Goal: Transaction & Acquisition: Purchase product/service

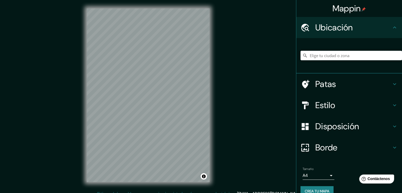
click at [332, 56] on input "Elige tu ciudad o zona" at bounding box center [350, 56] width 101 height 10
click at [385, 55] on input "Moyobamba, [GEOGRAPHIC_DATA][PERSON_NAME], [GEOGRAPHIC_DATA]" at bounding box center [350, 56] width 101 height 10
click at [389, 56] on input "Moyobamba, [GEOGRAPHIC_DATA][PERSON_NAME], [GEOGRAPHIC_DATA]" at bounding box center [350, 56] width 101 height 10
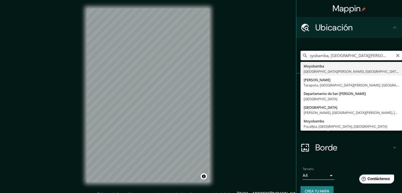
scroll to position [0, 0]
type input "Moyobamba, [GEOGRAPHIC_DATA][PERSON_NAME], [GEOGRAPHIC_DATA]"
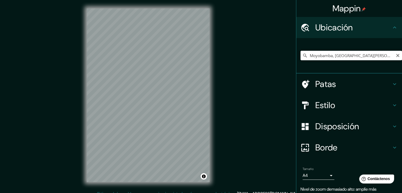
click at [367, 55] on input "Moyobamba, [GEOGRAPHIC_DATA][PERSON_NAME], [GEOGRAPHIC_DATA]" at bounding box center [350, 56] width 101 height 10
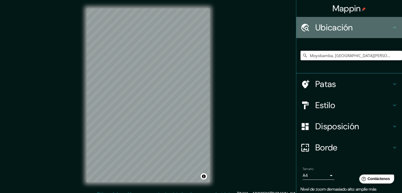
click at [391, 26] on icon at bounding box center [394, 27] width 6 height 6
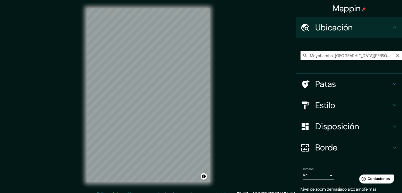
click at [302, 55] on icon at bounding box center [304, 55] width 5 height 5
click at [368, 56] on input "Moyobamba, [GEOGRAPHIC_DATA][PERSON_NAME], [GEOGRAPHIC_DATA]" at bounding box center [350, 56] width 101 height 10
click at [374, 54] on input "Moyobamba, [GEOGRAPHIC_DATA][PERSON_NAME], [GEOGRAPHIC_DATA]" at bounding box center [350, 56] width 101 height 10
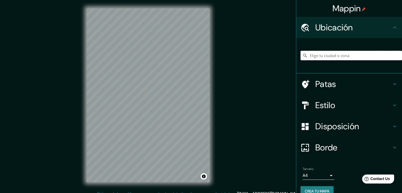
click at [326, 54] on input "Elige tu ciudad o zona" at bounding box center [350, 56] width 101 height 10
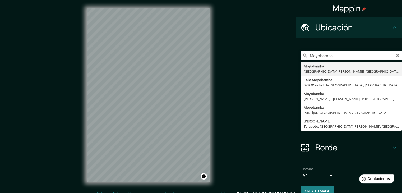
type input "Moyobamba, Departamento de San Martín, Perú"
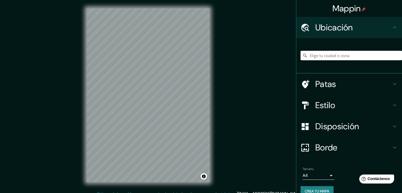
click at [352, 56] on input "Elige tu ciudad o zona" at bounding box center [350, 56] width 101 height 10
click at [334, 56] on input "Elige tu ciudad o zona" at bounding box center [350, 56] width 101 height 10
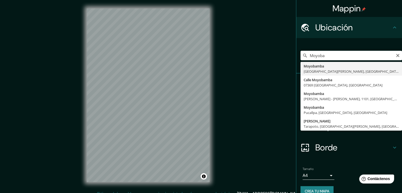
type input "Moyobamba, Departamento de San Martín, Perú"
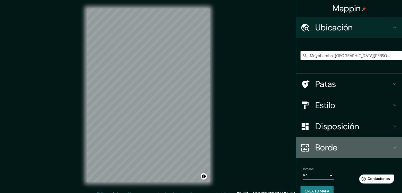
click at [349, 146] on h4 "Borde" at bounding box center [353, 147] width 76 height 11
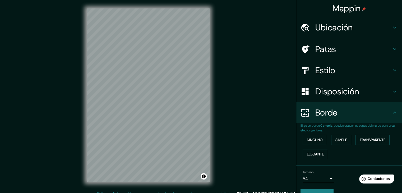
click at [347, 114] on h4 "Borde" at bounding box center [353, 112] width 76 height 11
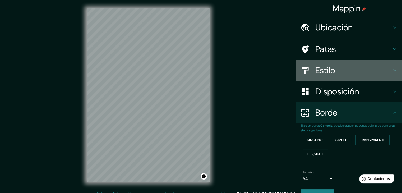
click at [321, 69] on font "Estilo" at bounding box center [325, 70] width 20 height 11
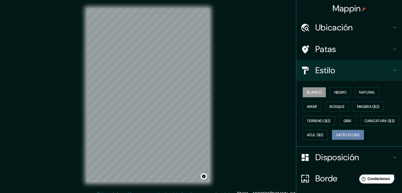
click at [336, 137] on font "Satélite ($3)" at bounding box center [348, 135] width 24 height 5
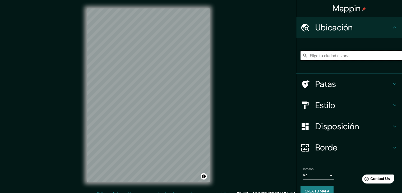
click at [384, 55] on input "Elige tu ciudad o zona" at bounding box center [350, 56] width 101 height 10
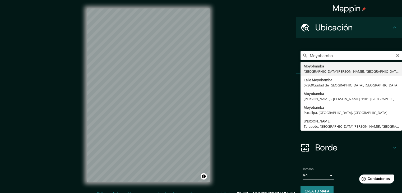
type input "Moyobamba, [GEOGRAPHIC_DATA][PERSON_NAME], [GEOGRAPHIC_DATA]"
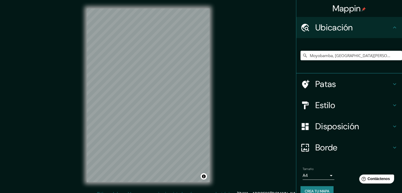
click at [320, 103] on font "Estilo" at bounding box center [325, 105] width 20 height 11
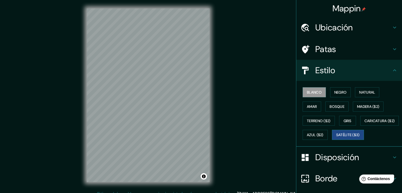
click at [336, 137] on font "Satélite ($3)" at bounding box center [348, 135] width 24 height 5
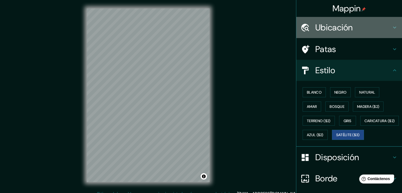
click at [321, 30] on font "Ubicación" at bounding box center [334, 27] width 38 height 11
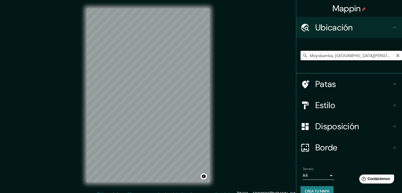
click at [379, 58] on input "Moyobamba, [GEOGRAPHIC_DATA][PERSON_NAME], [GEOGRAPHIC_DATA]" at bounding box center [350, 56] width 101 height 10
click at [388, 57] on input "Moyobamba, [GEOGRAPHIC_DATA][PERSON_NAME], [GEOGRAPHIC_DATA]" at bounding box center [350, 56] width 101 height 10
click at [322, 57] on input "Elige tu ciudad o zona" at bounding box center [350, 56] width 101 height 10
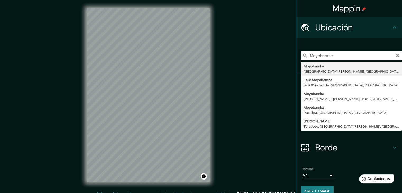
type input "Moyobamba, [GEOGRAPHIC_DATA][PERSON_NAME], [GEOGRAPHIC_DATA]"
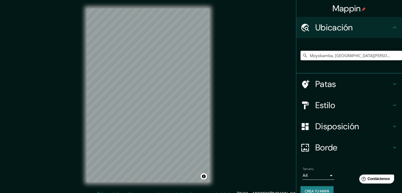
click at [322, 106] on font "Estilo" at bounding box center [325, 105] width 20 height 11
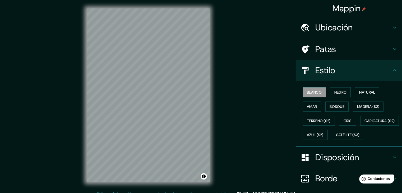
click at [322, 72] on font "Estilo" at bounding box center [325, 70] width 20 height 11
click at [331, 53] on font "Patas" at bounding box center [325, 49] width 21 height 11
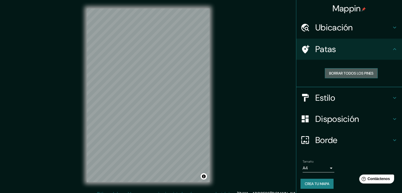
click at [342, 73] on font "Borrar todos los pines" at bounding box center [351, 73] width 44 height 5
click at [344, 54] on div "Patas" at bounding box center [349, 49] width 106 height 21
click at [323, 96] on font "Estilo" at bounding box center [325, 97] width 20 height 11
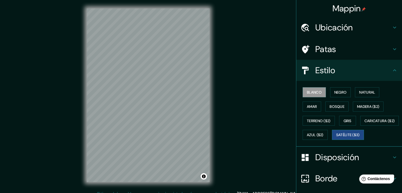
click at [336, 137] on font "Satélite ($3)" at bounding box center [348, 135] width 24 height 5
click at [323, 133] on font "Azul ($2)" at bounding box center [315, 135] width 17 height 5
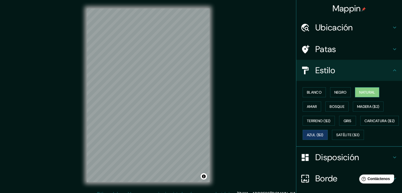
click at [359, 91] on font "Natural" at bounding box center [367, 92] width 16 height 5
click at [335, 91] on font "Negro" at bounding box center [340, 92] width 12 height 5
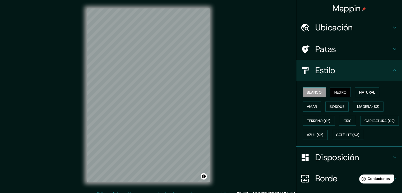
click at [307, 92] on font "Blanco" at bounding box center [314, 92] width 15 height 5
click at [309, 106] on font "Amar" at bounding box center [312, 106] width 10 height 5
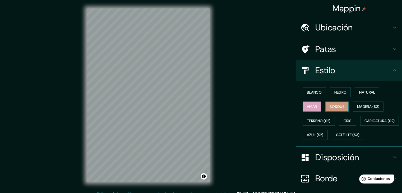
click at [333, 106] on font "Bosque" at bounding box center [336, 106] width 15 height 5
click at [316, 121] on font "Terreno ($2)" at bounding box center [319, 120] width 24 height 5
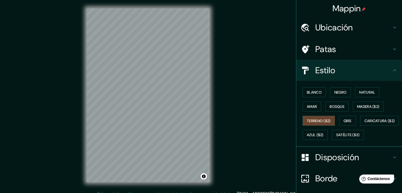
click at [318, 140] on div "Blanco Negro Natural Amar Bosque Madera ($2) Terreno ($2) Gris Caricatura ($2) …" at bounding box center [350, 113] width 101 height 57
click at [364, 124] on font "Caricatura ($2)" at bounding box center [379, 120] width 30 height 7
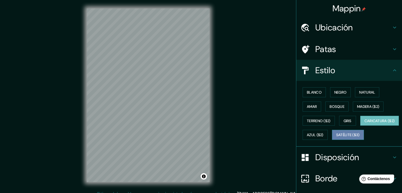
click at [336, 137] on font "Satélite ($3)" at bounding box center [348, 135] width 24 height 5
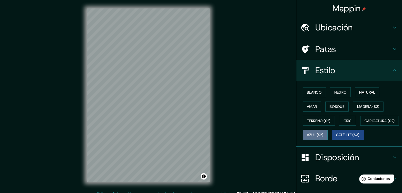
click at [323, 134] on font "Azul ($2)" at bounding box center [315, 135] width 17 height 5
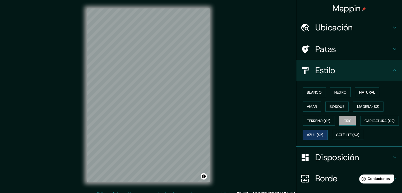
scroll to position [53, 0]
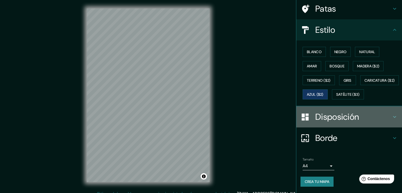
click at [342, 118] on font "Disposición" at bounding box center [337, 116] width 44 height 11
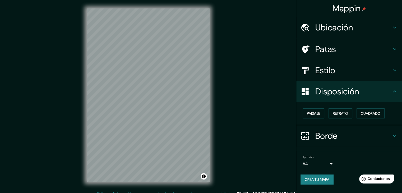
scroll to position [0, 0]
click at [317, 113] on font "Paisaje" at bounding box center [313, 113] width 13 height 5
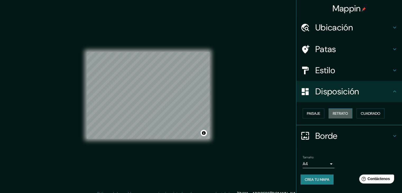
click at [342, 113] on font "Retrato" at bounding box center [340, 113] width 15 height 5
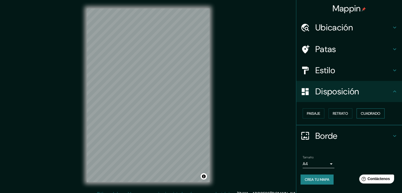
click at [375, 113] on font "Cuadrado" at bounding box center [371, 113] width 20 height 5
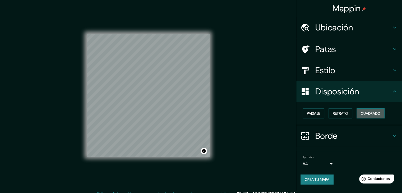
click at [368, 112] on font "Cuadrado" at bounding box center [371, 113] width 20 height 5
click at [315, 110] on font "Paisaje" at bounding box center [313, 113] width 13 height 7
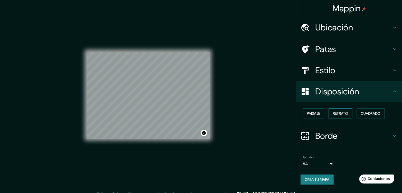
click at [343, 115] on font "Retrato" at bounding box center [340, 113] width 15 height 5
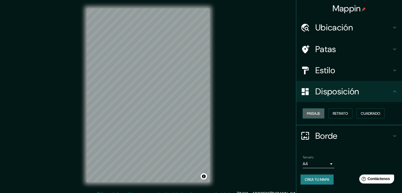
click at [315, 112] on font "Paisaje" at bounding box center [313, 113] width 13 height 5
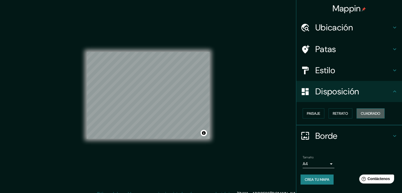
click at [367, 113] on font "Cuadrado" at bounding box center [371, 113] width 20 height 5
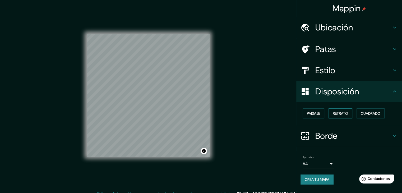
click at [339, 114] on font "Retrato" at bounding box center [340, 113] width 15 height 5
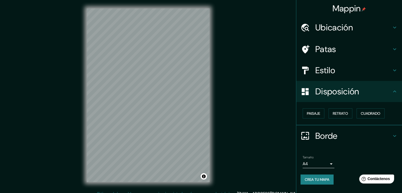
click at [330, 139] on font "Borde" at bounding box center [326, 135] width 22 height 11
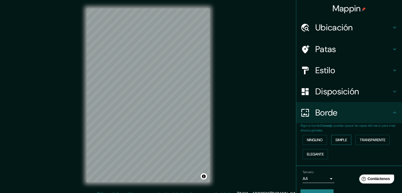
click at [339, 139] on font "Simple" at bounding box center [341, 139] width 12 height 5
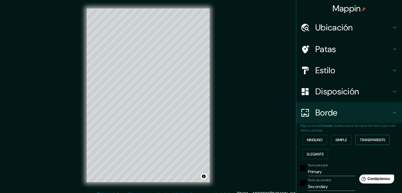
click at [373, 139] on font "Transparente" at bounding box center [372, 139] width 26 height 5
click at [320, 154] on font "Elegante" at bounding box center [315, 154] width 17 height 5
click at [315, 142] on font "Ninguno" at bounding box center [315, 139] width 16 height 5
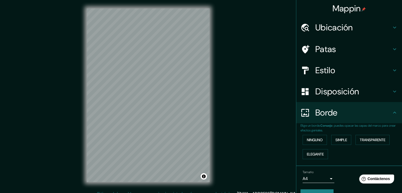
scroll to position [12, 0]
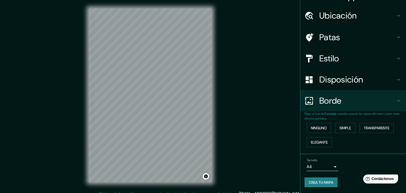
click at [324, 163] on body "Mappin Ubicación Moyobamba, [GEOGRAPHIC_DATA][PERSON_NAME], [GEOGRAPHIC_DATA] P…" at bounding box center [203, 96] width 406 height 193
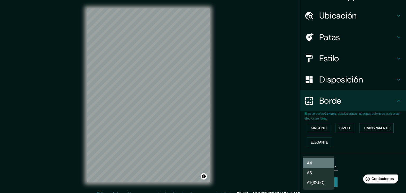
click at [322, 163] on li "A4" at bounding box center [318, 163] width 32 height 10
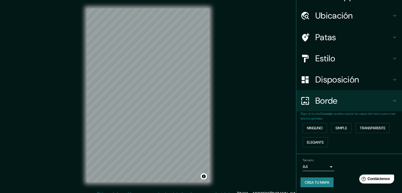
click at [314, 181] on font "Crea tu mapa" at bounding box center [317, 182] width 25 height 5
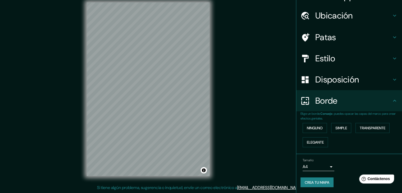
click at [318, 180] on font "Crea tu mapa" at bounding box center [317, 182] width 25 height 5
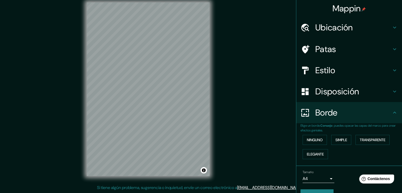
click at [347, 9] on font "Mappin" at bounding box center [346, 8] width 28 height 11
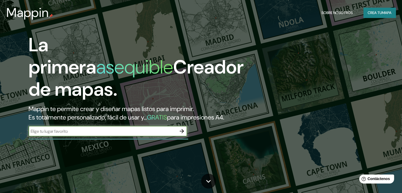
click at [55, 134] on input "text" at bounding box center [103, 131] width 148 height 6
type input "Moyobamba"
click at [145, 134] on input "Moyobamba" at bounding box center [103, 131] width 148 height 6
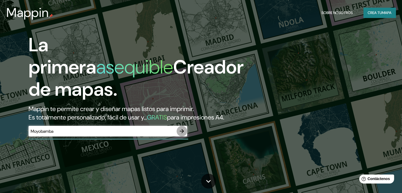
click at [182, 134] on icon "button" at bounding box center [182, 131] width 6 height 6
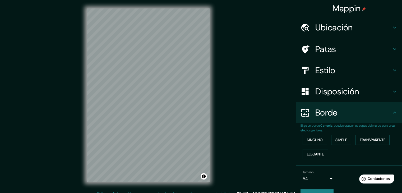
click at [328, 68] on font "Estilo" at bounding box center [325, 70] width 20 height 11
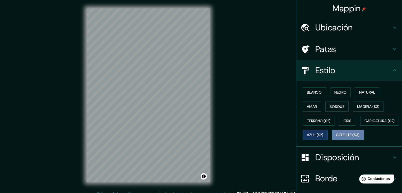
click at [336, 137] on font "Satélite ($3)" at bounding box center [348, 135] width 24 height 5
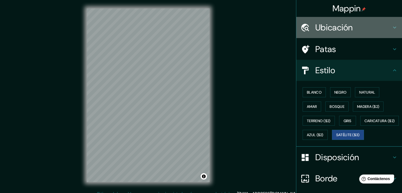
click at [339, 27] on font "Ubicación" at bounding box center [334, 27] width 38 height 11
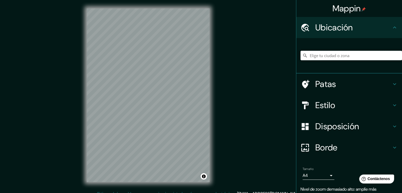
click at [333, 55] on input "Elige tu ciudad o zona" at bounding box center [350, 56] width 101 height 10
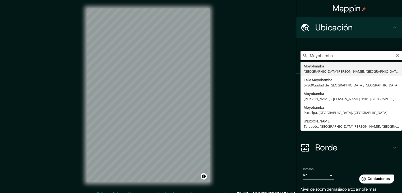
type input "Moyobamba, [GEOGRAPHIC_DATA][PERSON_NAME], [GEOGRAPHIC_DATA]"
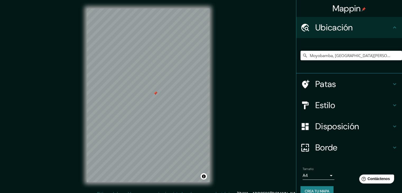
scroll to position [9, 0]
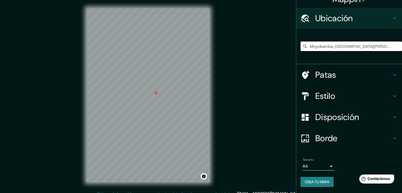
click at [340, 95] on h4 "Estilo" at bounding box center [353, 96] width 76 height 11
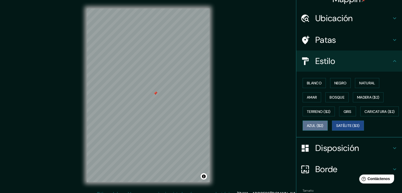
click at [323, 124] on font "Azul ($2)" at bounding box center [315, 125] width 17 height 5
click at [161, 106] on div at bounding box center [160, 105] width 4 height 4
drag, startPoint x: 161, startPoint y: 103, endPoint x: 156, endPoint y: 105, distance: 5.3
click at [156, 105] on div at bounding box center [157, 104] width 4 height 4
drag, startPoint x: 156, startPoint y: 104, endPoint x: 164, endPoint y: 96, distance: 11.4
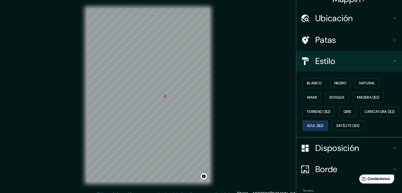
click at [164, 96] on div at bounding box center [164, 96] width 4 height 4
click at [165, 99] on div at bounding box center [164, 97] width 4 height 4
click at [179, 72] on div at bounding box center [178, 71] width 4 height 4
drag, startPoint x: 175, startPoint y: 74, endPoint x: 171, endPoint y: 75, distance: 3.9
click at [171, 75] on div at bounding box center [172, 75] width 4 height 4
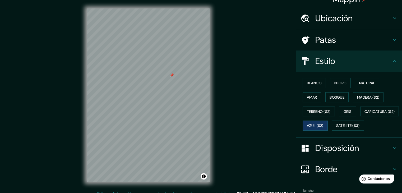
click at [171, 76] on div at bounding box center [172, 75] width 4 height 4
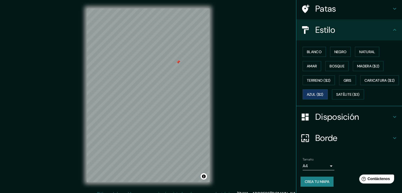
click at [323, 181] on font "Crea tu mapa" at bounding box center [317, 181] width 25 height 5
click at [317, 176] on button "Crea tu mapa" at bounding box center [316, 181] width 33 height 10
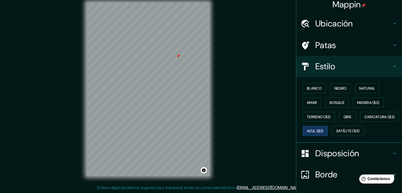
scroll to position [0, 0]
